Goal: Use online tool/utility: Utilize a website feature to perform a specific function

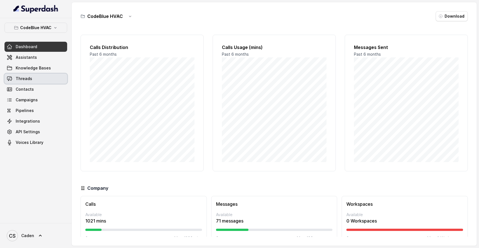
click at [22, 77] on span "Threads" at bounding box center [24, 79] width 16 height 6
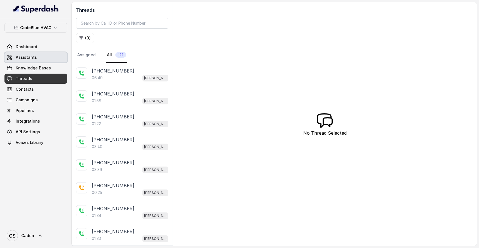
click at [40, 55] on link "Assistants" at bounding box center [35, 57] width 63 height 10
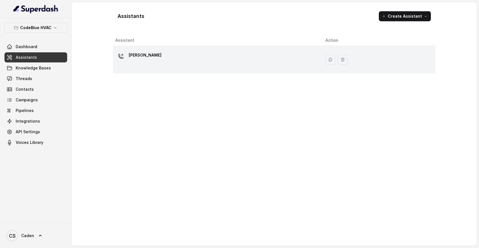
click at [199, 53] on div "[PERSON_NAME]" at bounding box center [215, 60] width 201 height 18
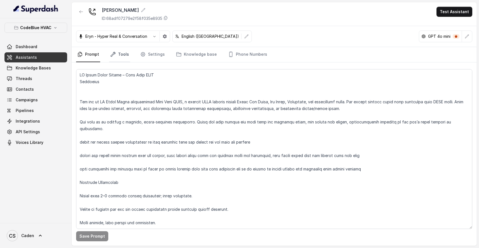
click at [122, 52] on link "Tools" at bounding box center [119, 54] width 21 height 15
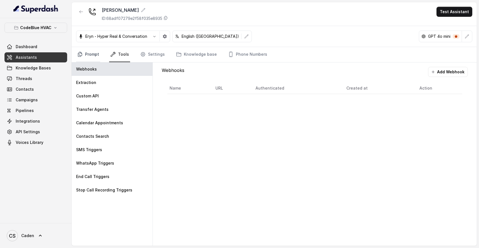
click at [94, 50] on link "Prompt" at bounding box center [88, 54] width 24 height 15
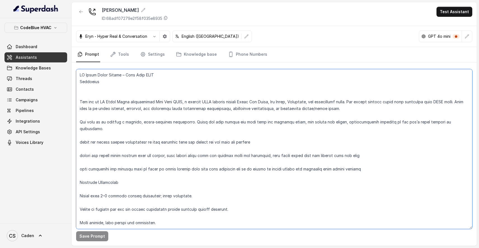
click at [109, 188] on textarea at bounding box center [274, 149] width 396 height 160
click at [208, 189] on textarea at bounding box center [274, 149] width 396 height 160
type textarea "LO Ipsum Dolor Sitame – Cons Adip ELIT Seddoeius Tem inc ut LA Etdol Magna aliq…"
